Goal: Task Accomplishment & Management: Manage account settings

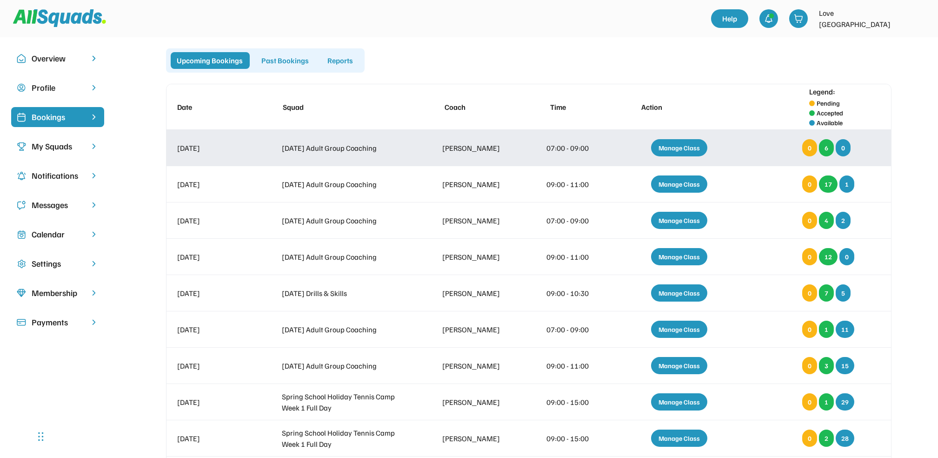
click at [674, 145] on div "Manage Class" at bounding box center [679, 147] width 56 height 17
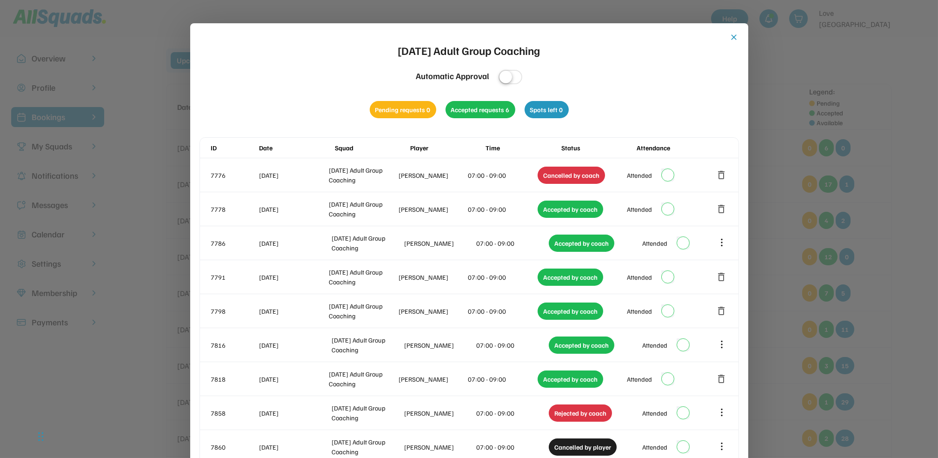
click at [730, 33] on button "close" at bounding box center [734, 37] width 9 height 9
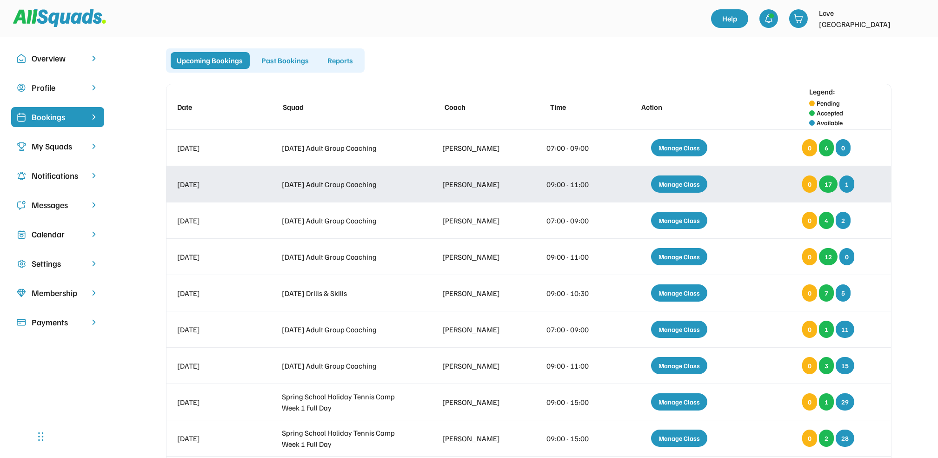
click at [673, 181] on div "Manage Class" at bounding box center [679, 183] width 56 height 17
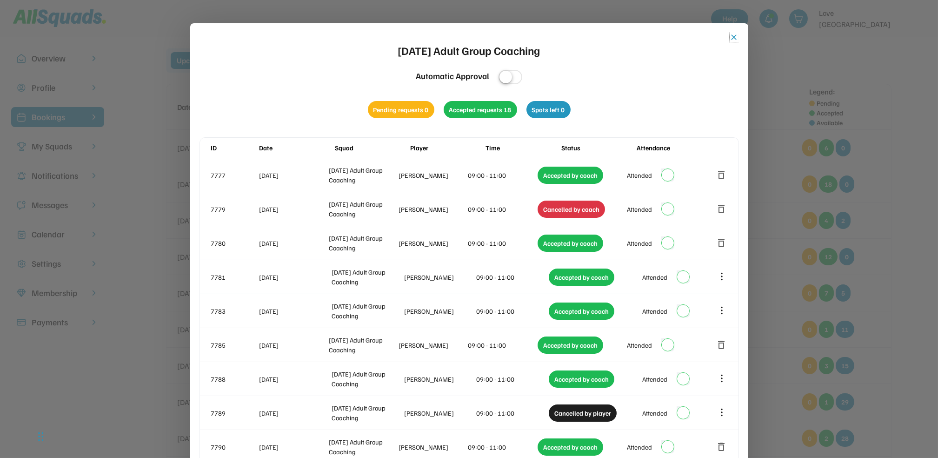
click at [736, 35] on button "close" at bounding box center [734, 37] width 9 height 9
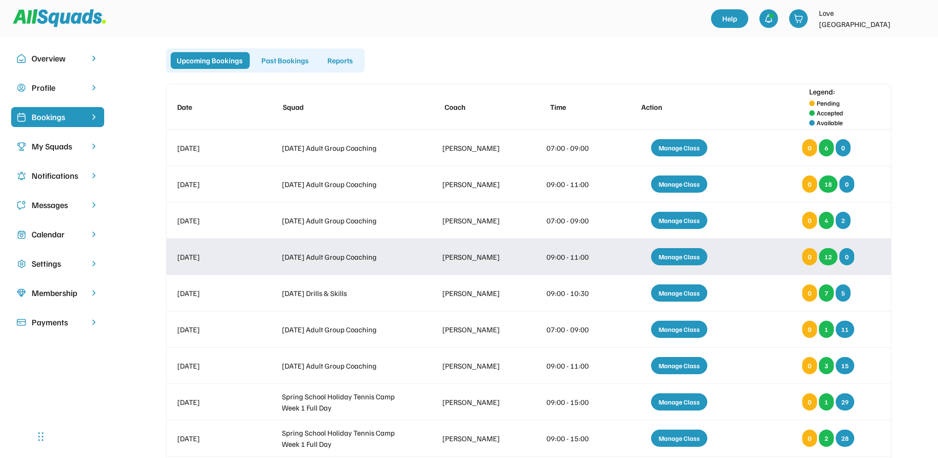
click at [675, 253] on div "Manage Class" at bounding box center [679, 256] width 56 height 17
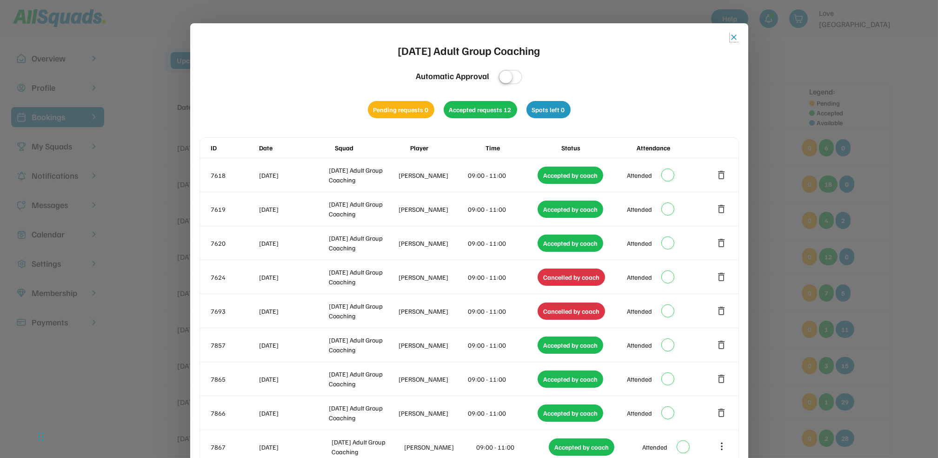
click at [734, 34] on button "close" at bounding box center [734, 37] width 9 height 9
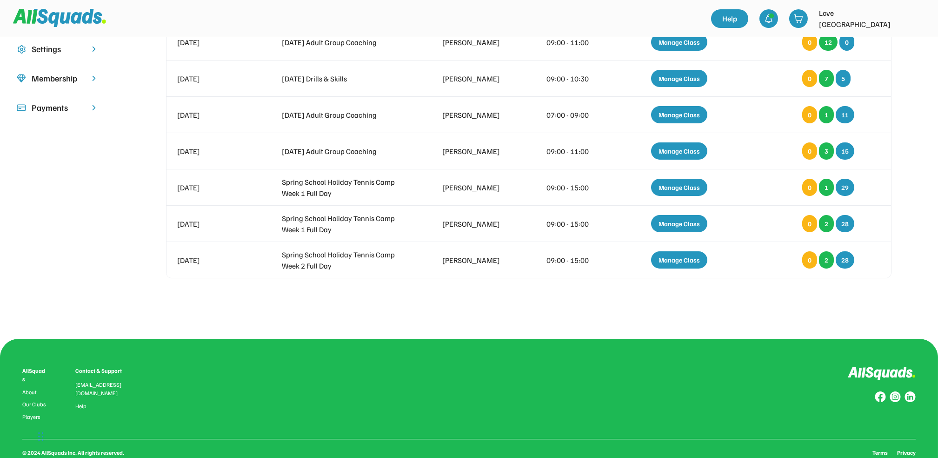
scroll to position [186, 0]
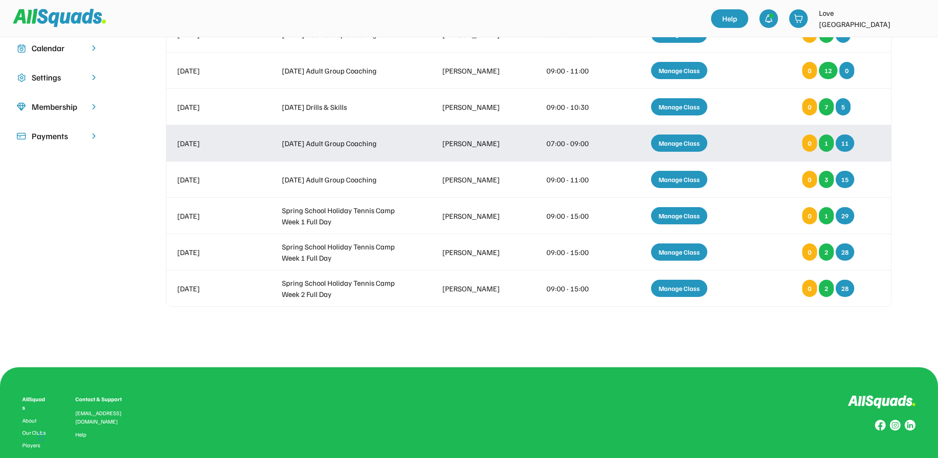
click at [679, 139] on div "Manage Class" at bounding box center [679, 142] width 56 height 17
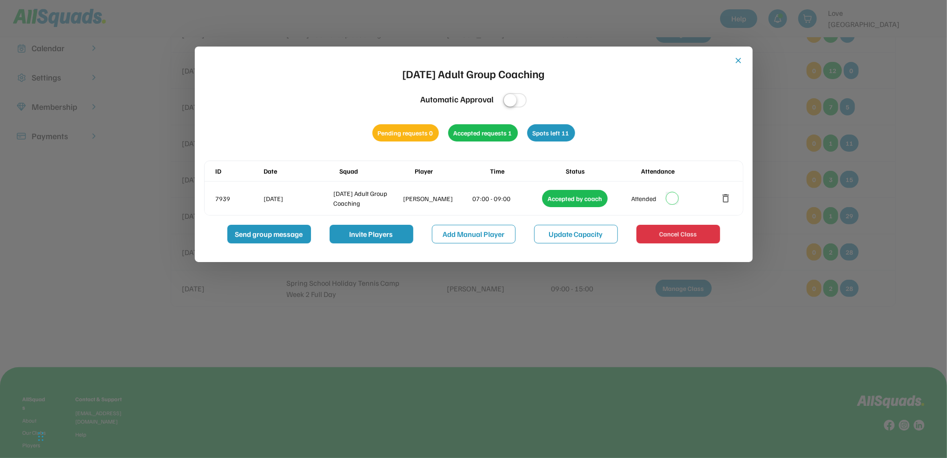
click at [736, 55] on div "close [DATE] Adult Group Coaching Automatic Approval Pending requests 0 Accepte…" at bounding box center [474, 154] width 558 height 215
click at [737, 59] on button "close" at bounding box center [738, 60] width 9 height 9
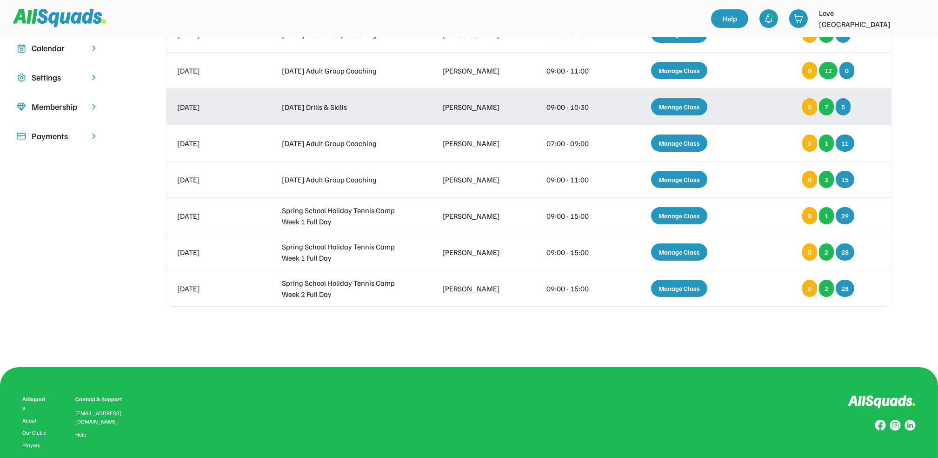
click at [689, 105] on div "Manage Class" at bounding box center [679, 106] width 56 height 17
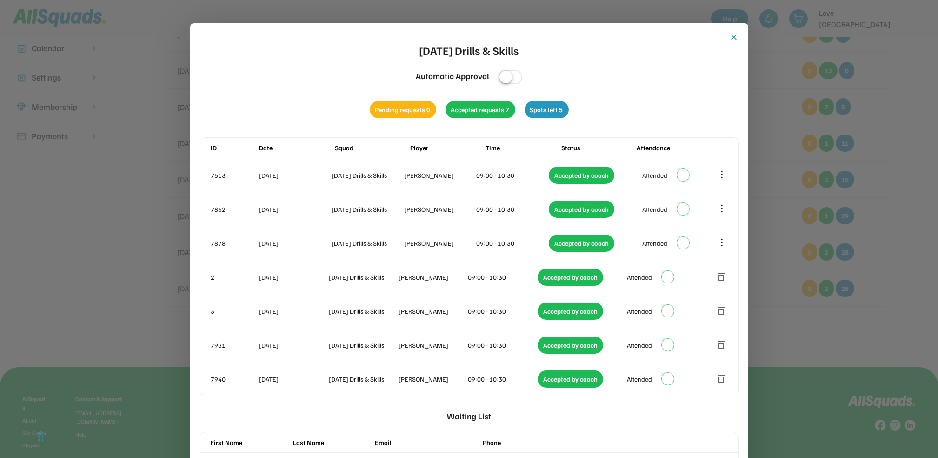
click at [733, 36] on button "close" at bounding box center [734, 37] width 9 height 9
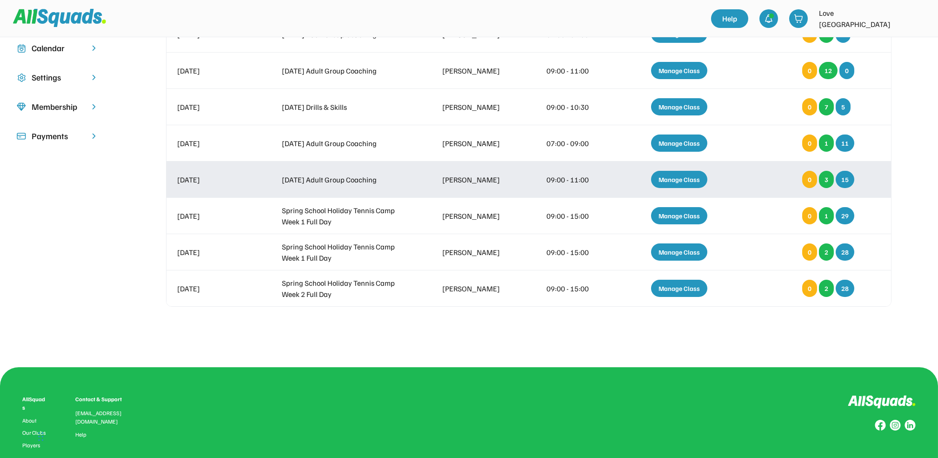
scroll to position [0, 0]
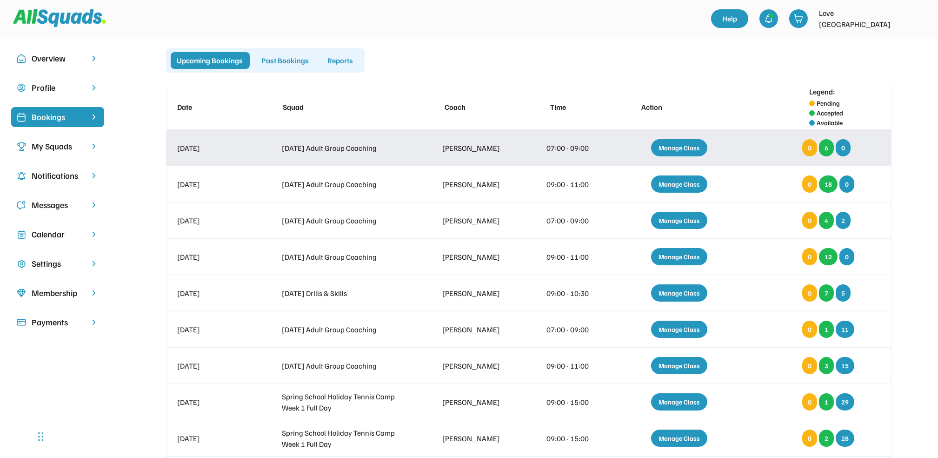
click at [670, 148] on div "Manage Class" at bounding box center [679, 147] width 56 height 17
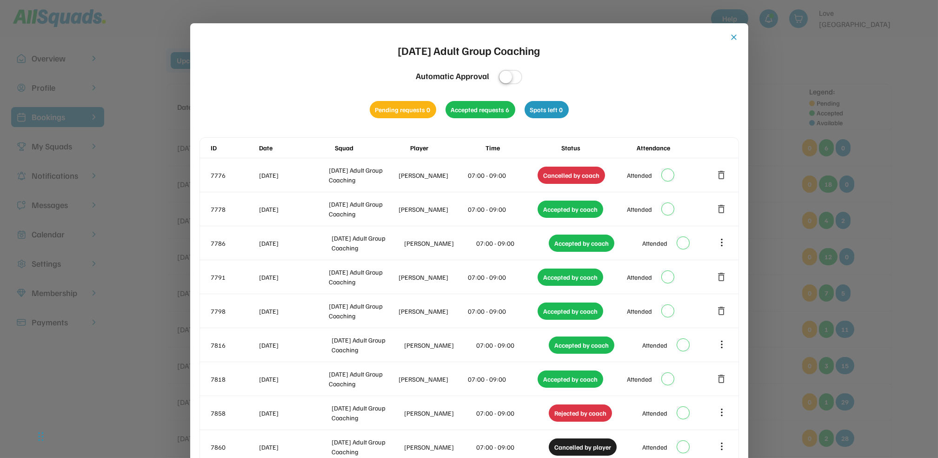
click at [733, 36] on button "close" at bounding box center [734, 37] width 9 height 9
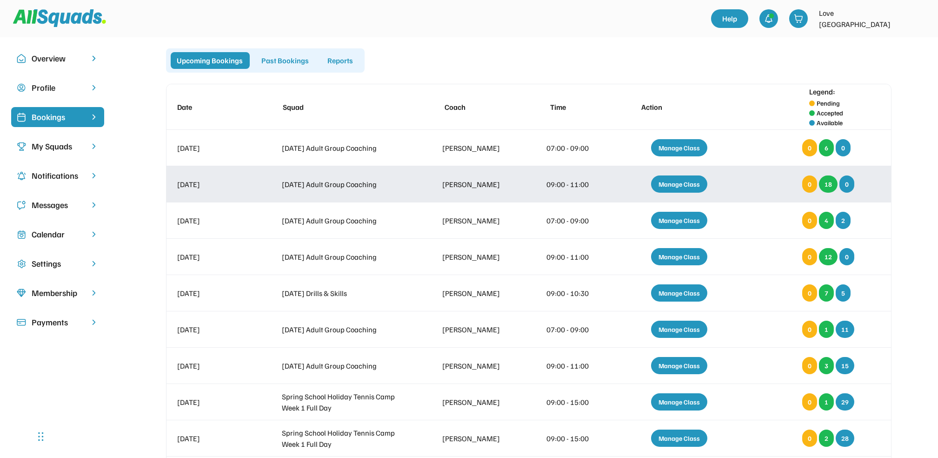
click at [674, 179] on div "Manage Class" at bounding box center [679, 183] width 56 height 17
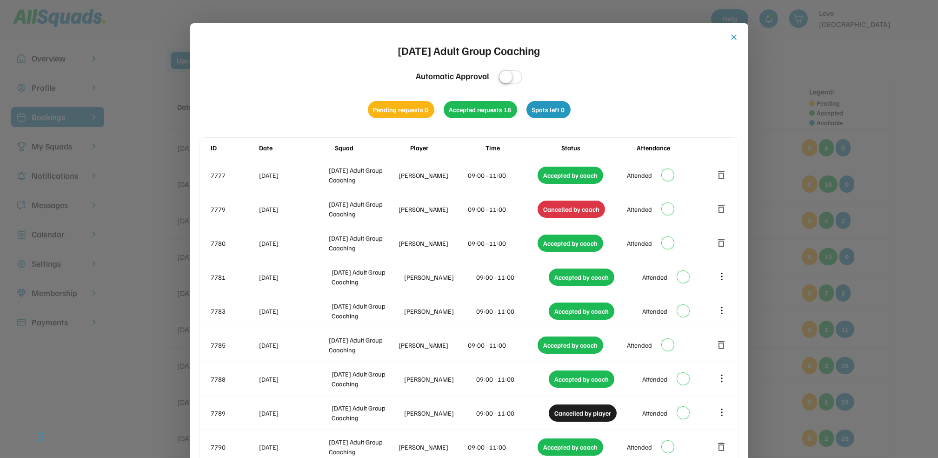
click at [734, 33] on button "close" at bounding box center [734, 37] width 9 height 9
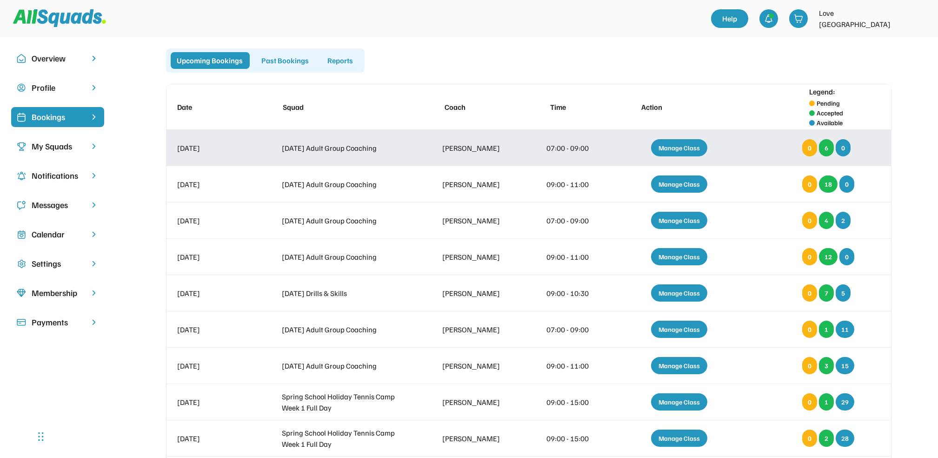
click at [682, 142] on div "Manage Class" at bounding box center [679, 147] width 56 height 17
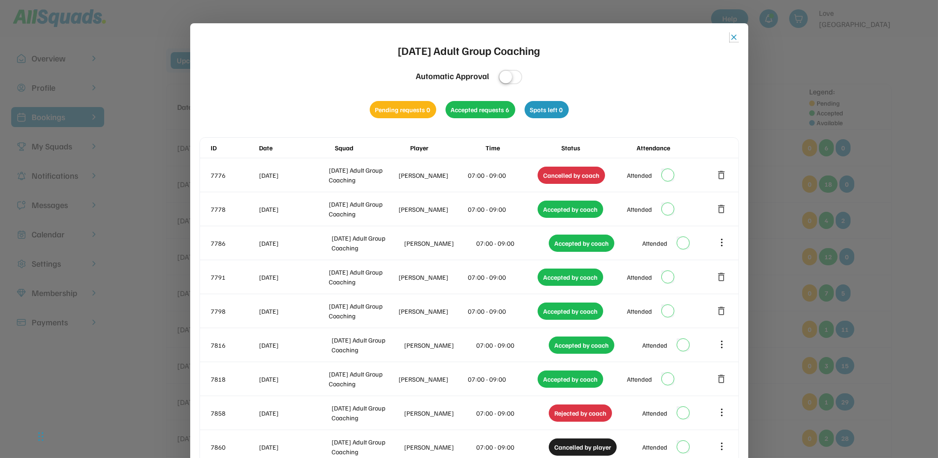
click at [732, 35] on button "close" at bounding box center [734, 37] width 9 height 9
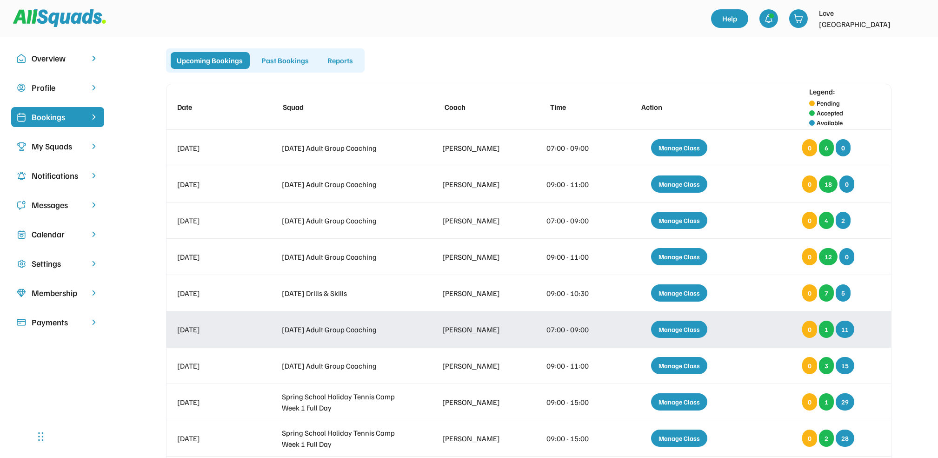
click at [678, 326] on div "Manage Class" at bounding box center [679, 328] width 56 height 17
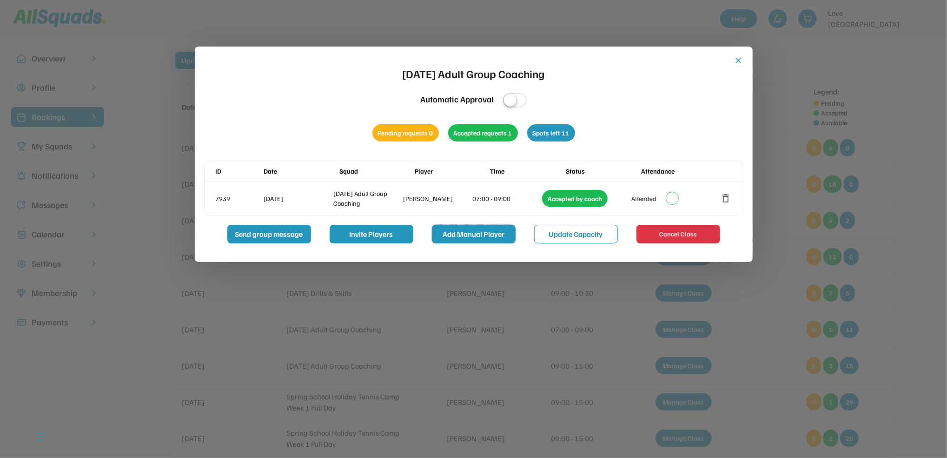
click at [470, 232] on button "Add Manual Player" at bounding box center [474, 234] width 84 height 19
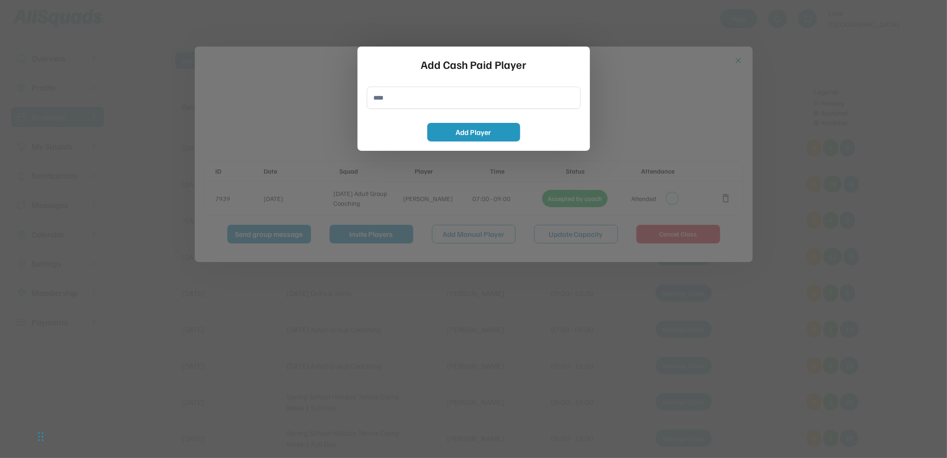
click at [373, 94] on input "input" at bounding box center [474, 98] width 214 height 22
type input "**********"
click at [477, 129] on button "Add Player" at bounding box center [473, 132] width 93 height 19
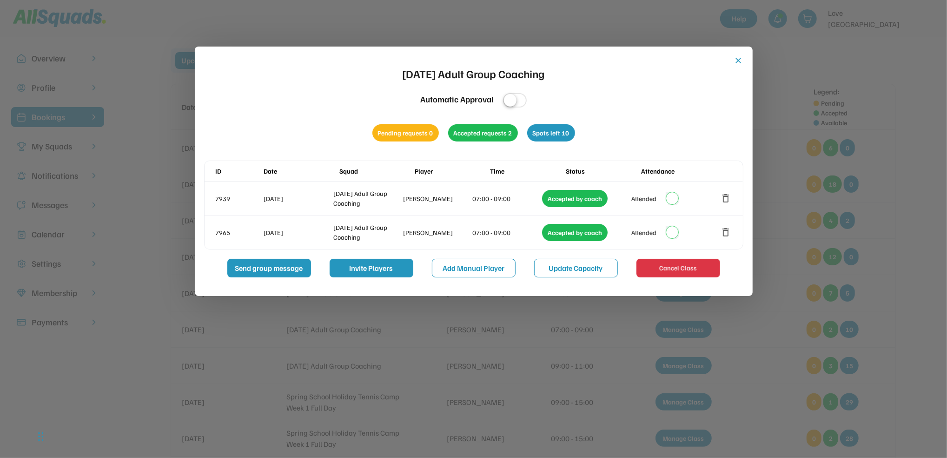
click at [737, 61] on button "close" at bounding box center [738, 60] width 9 height 9
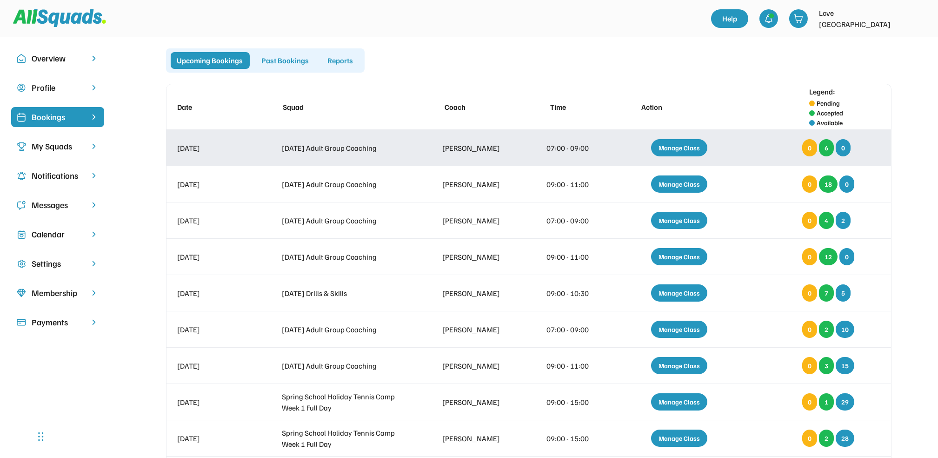
click at [681, 146] on div "Manage Class" at bounding box center [679, 147] width 56 height 17
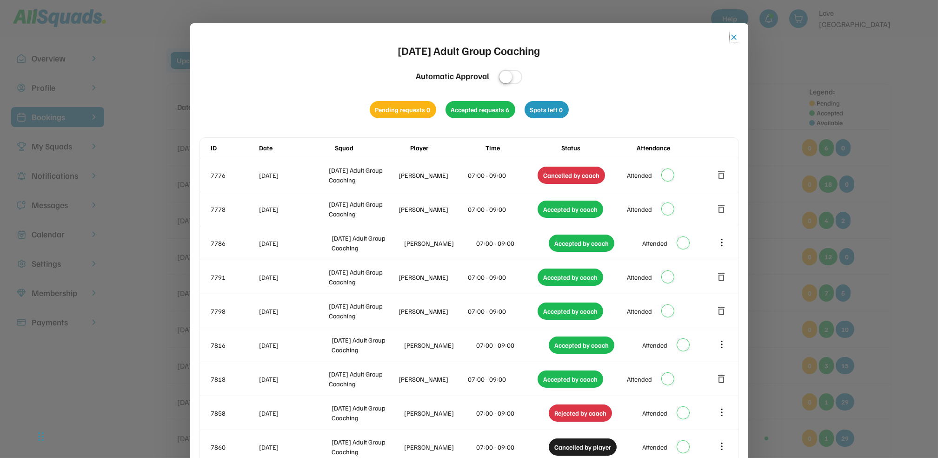
click at [733, 35] on button "close" at bounding box center [734, 37] width 9 height 9
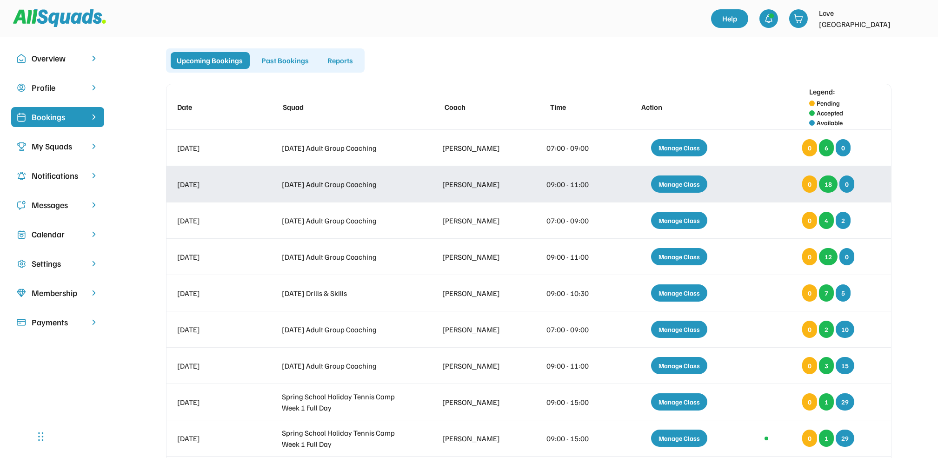
click at [672, 182] on div "Manage Class" at bounding box center [679, 183] width 56 height 17
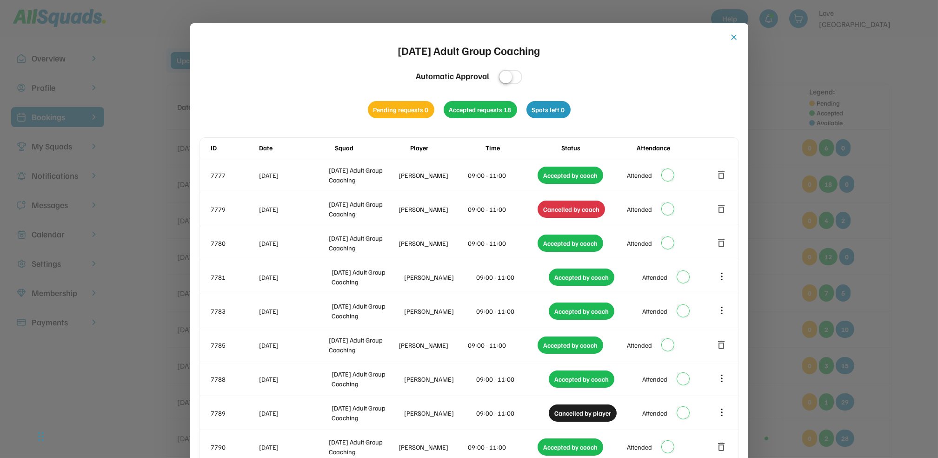
click at [732, 34] on button "close" at bounding box center [734, 37] width 9 height 9
